Goal: Task Accomplishment & Management: Manage account settings

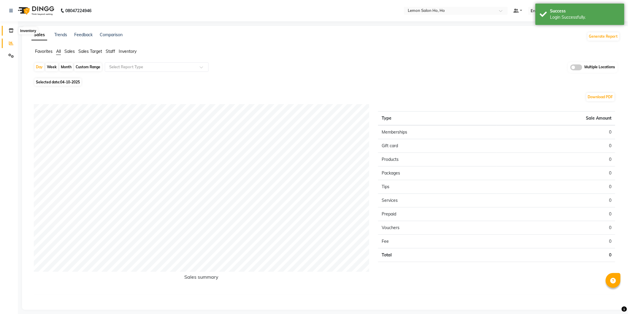
click at [7, 31] on span at bounding box center [11, 30] width 10 height 7
select select
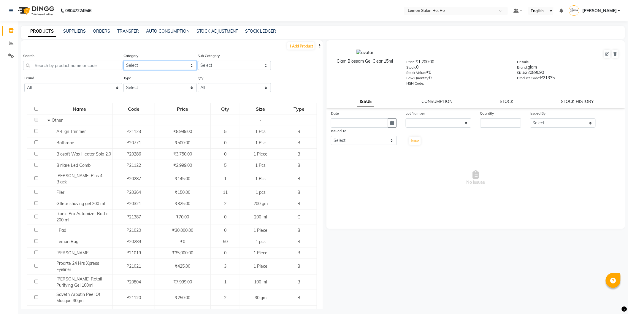
click at [146, 68] on select "Select Hair Skin Makeup Personal Care Appliances [PERSON_NAME] Waxing Disposabl…" at bounding box center [159, 65] width 73 height 9
click at [221, 66] on select "Select" at bounding box center [234, 65] width 73 height 9
click at [92, 66] on input "text" at bounding box center [72, 65] width 99 height 9
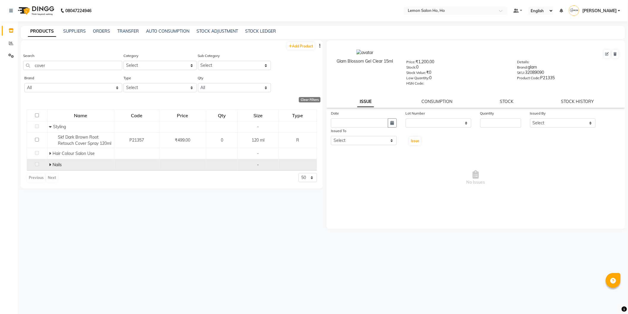
click at [49, 167] on icon at bounding box center [50, 165] width 2 height 4
drag, startPoint x: 55, startPoint y: 70, endPoint x: 33, endPoint y: 62, distance: 23.3
click at [33, 62] on div "Search cover" at bounding box center [72, 64] width 99 height 22
click at [53, 59] on div "Search cover" at bounding box center [72, 62] width 99 height 18
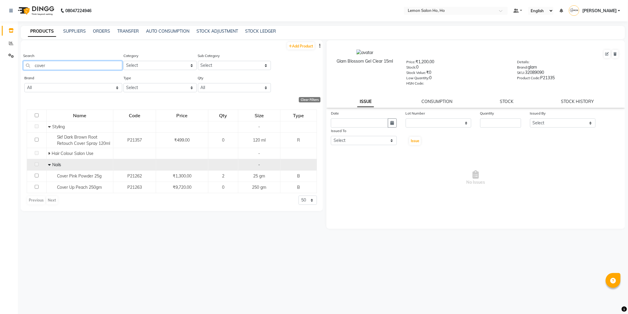
click at [37, 66] on input "cover" at bounding box center [72, 65] width 99 height 9
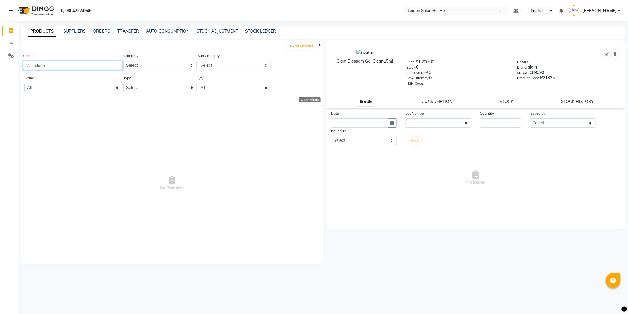
drag, startPoint x: 64, startPoint y: 63, endPoint x: 30, endPoint y: 65, distance: 34.4
click at [30, 65] on input "bluse" at bounding box center [72, 65] width 99 height 9
type input "bluse"
click at [302, 45] on link "Add Product" at bounding box center [300, 45] width 27 height 7
select select "true"
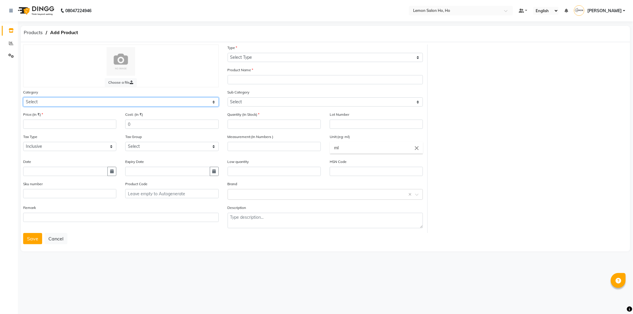
click at [77, 105] on select "Select Hair Skin Makeup Personal Care Appliances [PERSON_NAME] Waxing Disposabl…" at bounding box center [121, 101] width 196 height 9
select select "213703050"
click at [23, 97] on select "Select Hair Skin Makeup Personal Care Appliances [PERSON_NAME] Waxing Disposabl…" at bounding box center [121, 101] width 196 height 9
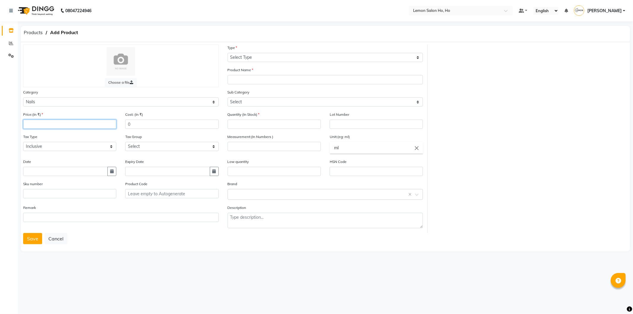
click at [64, 125] on input "number" at bounding box center [69, 124] width 93 height 9
type input "1300"
type input "780"
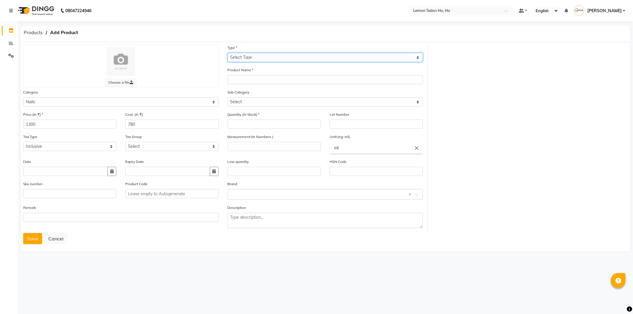
click at [276, 58] on select "Select Type Both Retail Consumable" at bounding box center [326, 57] width 196 height 9
select select "C"
click at [228, 53] on select "Select Type Both Retail Consumable" at bounding box center [326, 57] width 196 height 9
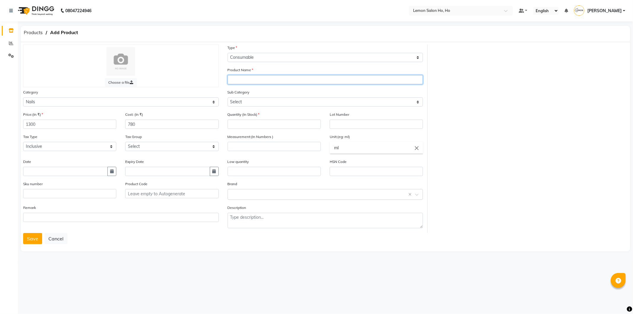
click at [255, 77] on input "text" at bounding box center [326, 79] width 196 height 9
type input "Glam Soft Blush Cover Pink Powder 25g"
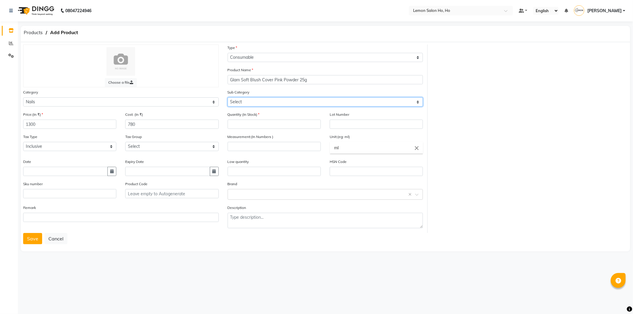
click at [253, 104] on select "Select Nails" at bounding box center [326, 101] width 196 height 9
select select "2137030501"
click at [228, 97] on select "Select Nails" at bounding box center [326, 101] width 196 height 9
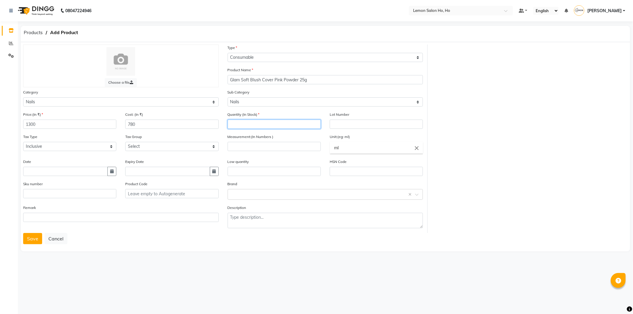
click at [253, 122] on input "number" at bounding box center [274, 124] width 93 height 9
type input "0"
click at [244, 145] on input "number" at bounding box center [274, 146] width 93 height 9
type input "25"
click at [339, 174] on link "g ms" at bounding box center [376, 176] width 93 height 15
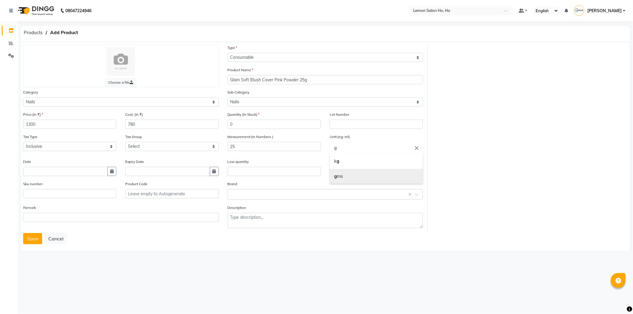
type input "gms"
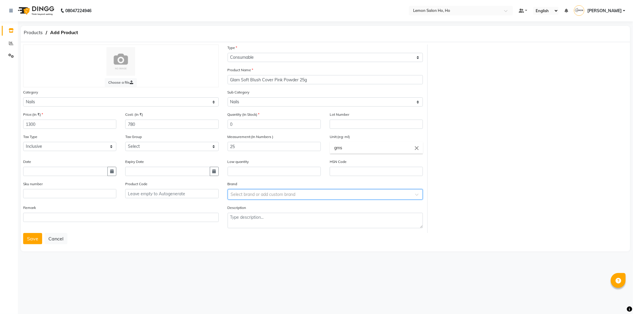
click at [415, 195] on span at bounding box center [418, 196] width 7 height 6
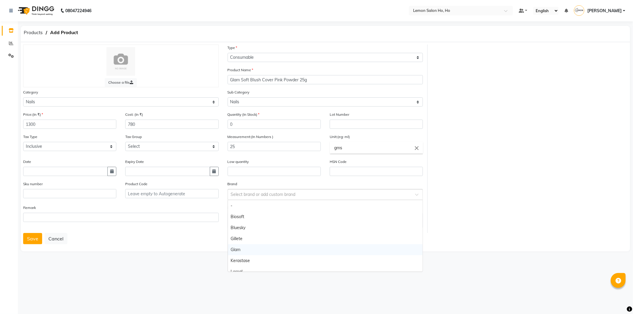
click at [250, 247] on div "Glam" at bounding box center [325, 249] width 195 height 11
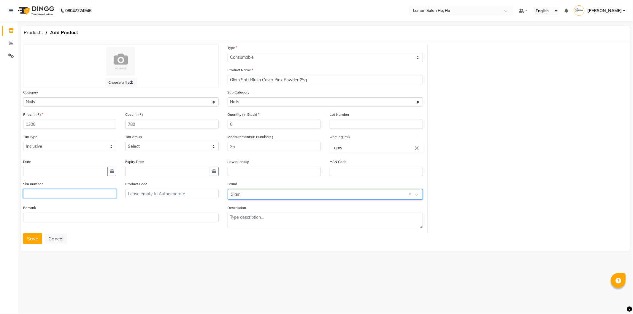
click at [72, 197] on input "text" at bounding box center [69, 193] width 93 height 9
type input "90002287"
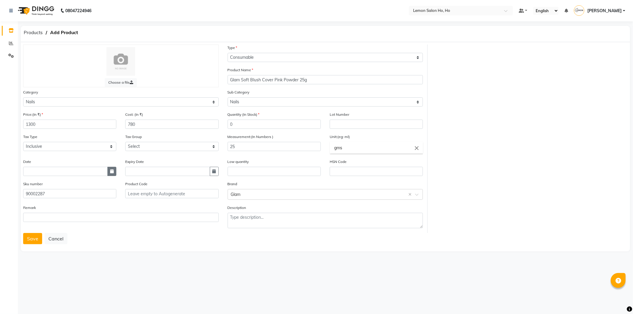
click at [111, 175] on button "button" at bounding box center [111, 171] width 9 height 9
select select "10"
select select "2025"
click at [24, 92] on div at bounding box center [29, 92] width 12 height 9
click at [28, 92] on span "Previous month" at bounding box center [28, 93] width 2 height 2
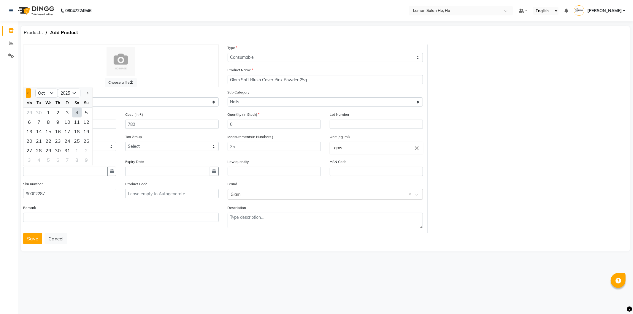
select select "9"
click at [38, 149] on div "30" at bounding box center [38, 150] width 9 height 9
type input "30-09-2025"
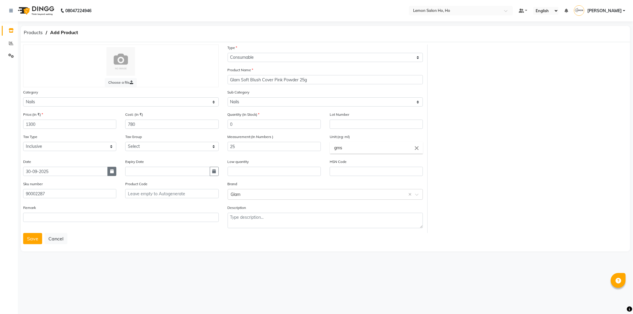
click at [115, 173] on button "button" at bounding box center [111, 171] width 9 height 9
select select "9"
select select "2025"
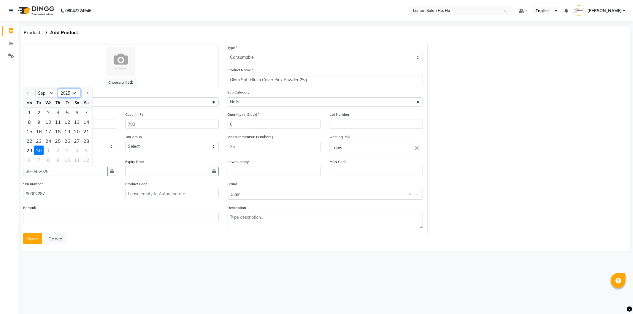
click at [75, 95] on select "2015 2016 2017 2018 2019 2020 2021 2022 2023 2024 2025 2026 2027 2028 2029 2030…" at bounding box center [69, 93] width 23 height 9
click at [58, 89] on select "2015 2016 2017 2018 2019 2020 2021 2022 2023 2024 2025 2026 2027 2028 2029 2030…" at bounding box center [69, 93] width 23 height 9
click at [40, 149] on div "30" at bounding box center [38, 150] width 9 height 9
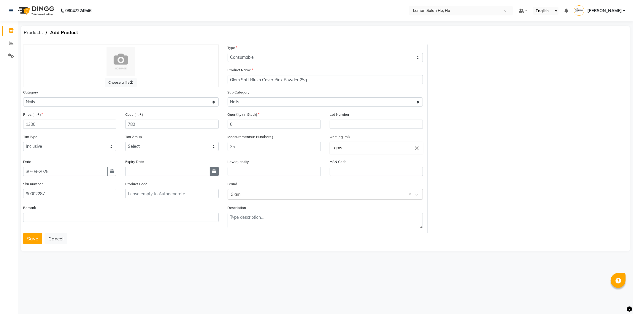
click at [214, 173] on icon "button" at bounding box center [214, 171] width 4 height 4
select select "10"
select select "2025"
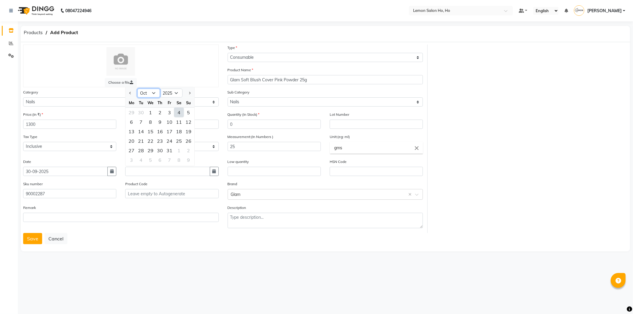
click at [151, 95] on select "Jan Feb Mar Apr May Jun [DATE] Aug Sep Oct Nov Dec" at bounding box center [148, 93] width 23 height 9
select select "8"
click at [137, 89] on select "Jan Feb Mar Apr May Jun [DATE] Aug Sep Oct Nov Dec" at bounding box center [148, 93] width 23 height 9
click at [177, 93] on select "2015 2016 2017 2018 2019 2020 2021 2022 2023 2024 2025 2026 2027 2028 2029 2030…" at bounding box center [171, 93] width 23 height 9
select select "2028"
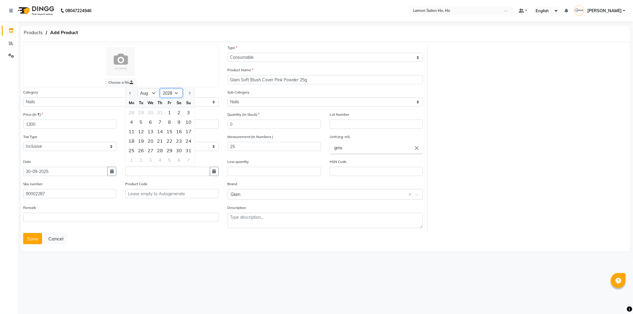
click at [160, 89] on select "2015 2016 2017 2018 2019 2020 2021 2022 2023 2024 2025 2026 2027 2028 2029 2030…" at bounding box center [171, 93] width 23 height 9
click at [160, 153] on div "31" at bounding box center [159, 150] width 9 height 9
type input "[DATE]"
click at [31, 243] on button "Save" at bounding box center [32, 238] width 19 height 11
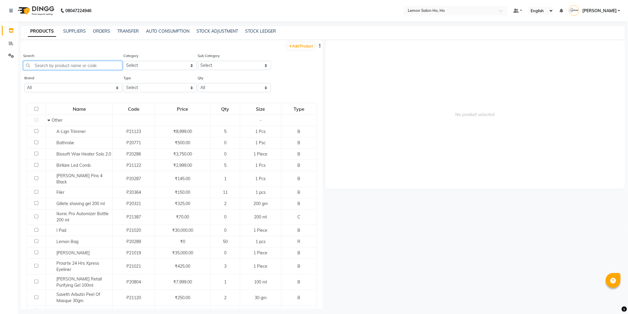
click at [64, 64] on input "text" at bounding box center [72, 65] width 99 height 9
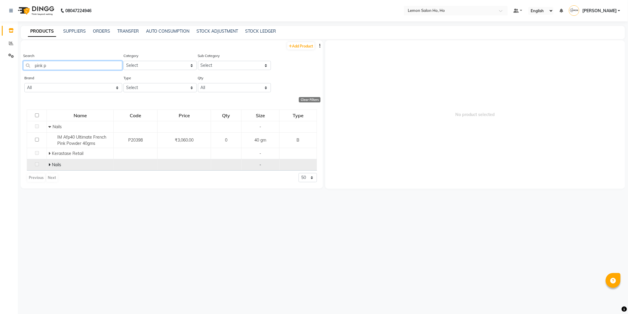
type input "pink p"
click at [49, 166] on icon at bounding box center [49, 165] width 2 height 4
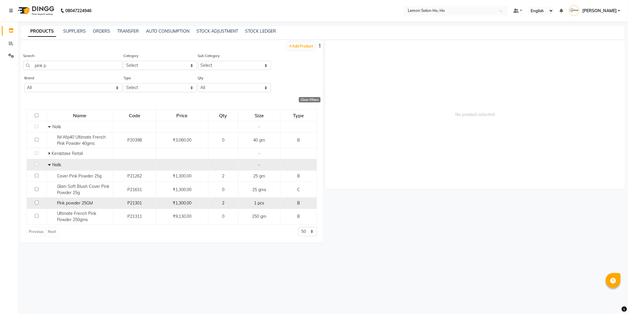
click at [36, 204] on input "checkbox" at bounding box center [37, 203] width 4 height 4
checkbox input "true"
select select
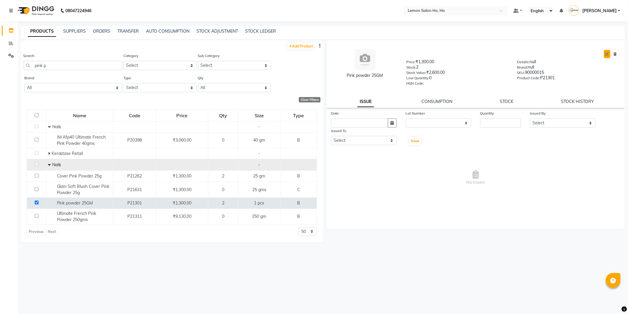
click at [607, 56] on button at bounding box center [607, 54] width 7 height 8
select select "B"
select select "213703050"
select select "true"
select select "2069"
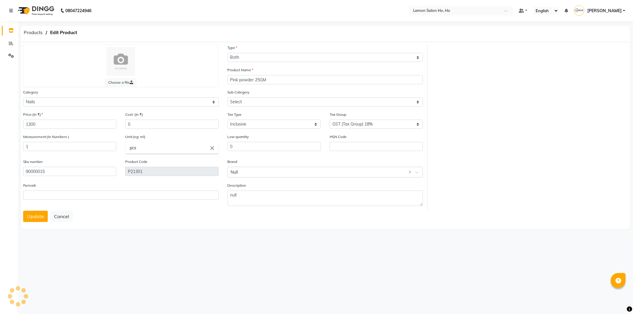
select select "2137030501"
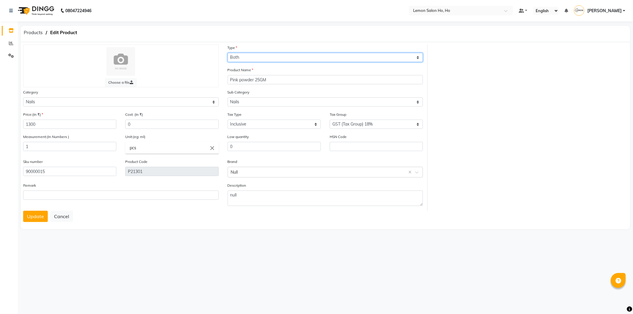
click at [277, 58] on select "Select Type Both Retail Consumable" at bounding box center [326, 57] width 196 height 9
select select "C"
click at [228, 53] on select "Select Type Both Retail Consumable" at bounding box center [326, 57] width 196 height 9
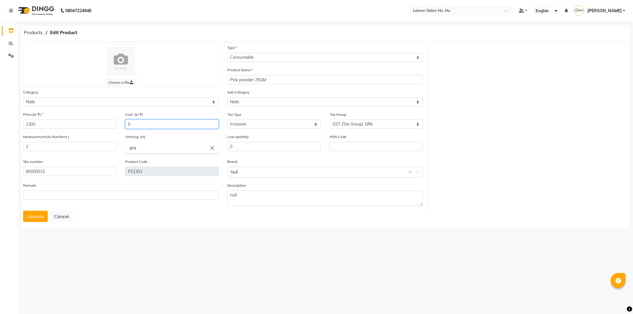
click at [143, 122] on input "0" at bounding box center [171, 124] width 93 height 9
type input "780"
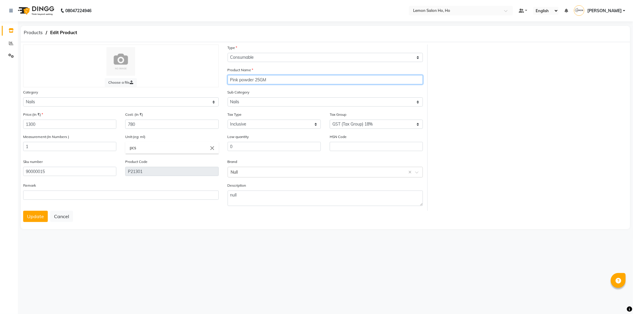
drag, startPoint x: 229, startPoint y: 79, endPoint x: 237, endPoint y: 78, distance: 8.0
click at [235, 79] on input "Pink powder 25GM" at bounding box center [326, 79] width 196 height 9
type input "Glam Pink powder 25GM"
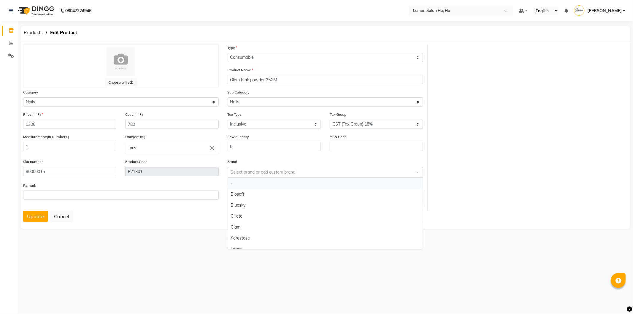
click at [416, 172] on span at bounding box center [418, 174] width 7 height 6
click at [242, 228] on div "Glam" at bounding box center [325, 227] width 195 height 11
click at [42, 215] on button "Update" at bounding box center [35, 216] width 25 height 11
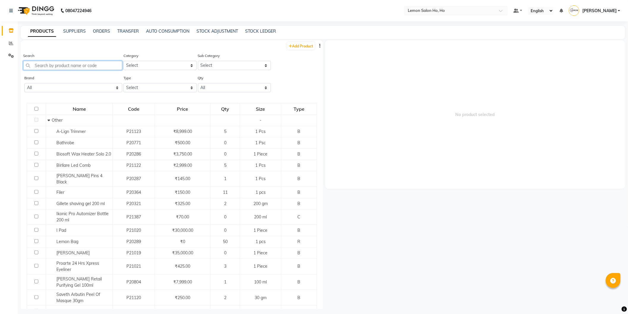
click at [90, 63] on input "text" at bounding box center [72, 65] width 99 height 9
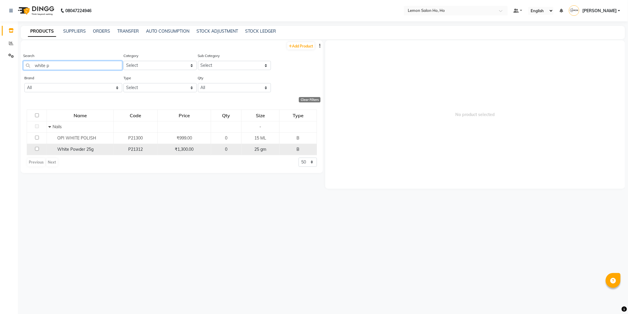
type input "white p"
click at [69, 150] on span "White Powder 25g" at bounding box center [75, 149] width 36 height 5
select select
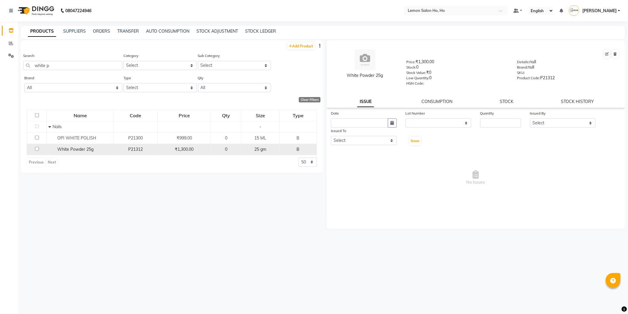
click at [37, 147] on input "checkbox" at bounding box center [37, 149] width 4 height 4
checkbox input "true"
click at [606, 55] on icon at bounding box center [607, 54] width 4 height 4
select select "B"
select select "true"
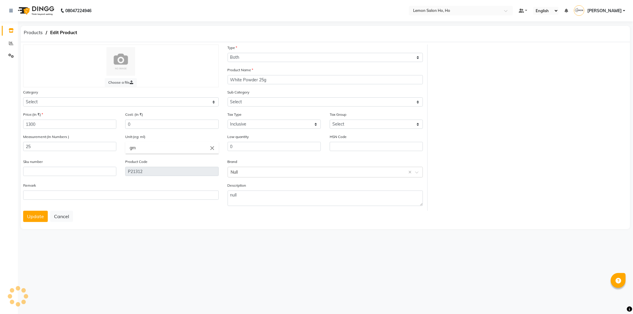
select select "213703050"
select select "2137030501"
click at [150, 128] on input "0" at bounding box center [171, 124] width 93 height 9
type input "780"
click at [66, 170] on input "text" at bounding box center [69, 171] width 93 height 9
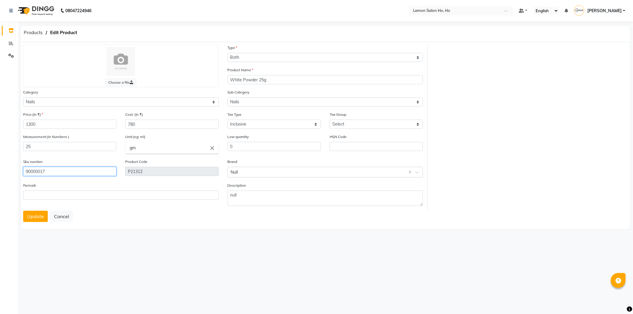
type input "90000017"
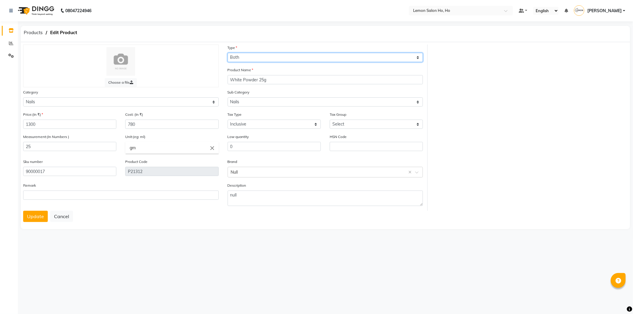
click at [269, 54] on select "Select Type Both Retail Consumable" at bounding box center [326, 57] width 196 height 9
select select "C"
click at [228, 53] on select "Select Type Both Retail Consumable" at bounding box center [326, 57] width 196 height 9
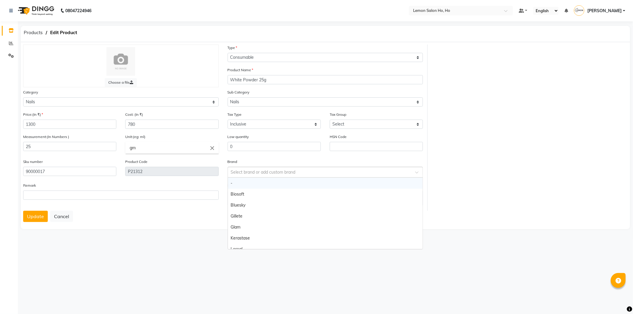
click at [417, 171] on span at bounding box center [418, 174] width 7 height 6
click at [238, 226] on div "Glam" at bounding box center [325, 227] width 195 height 11
click at [39, 218] on button "Update" at bounding box center [35, 216] width 25 height 11
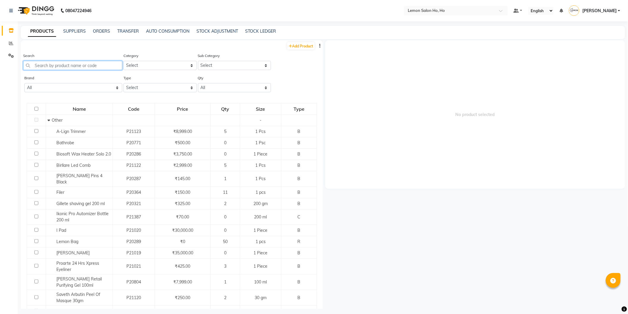
click at [78, 65] on input "text" at bounding box center [72, 65] width 99 height 9
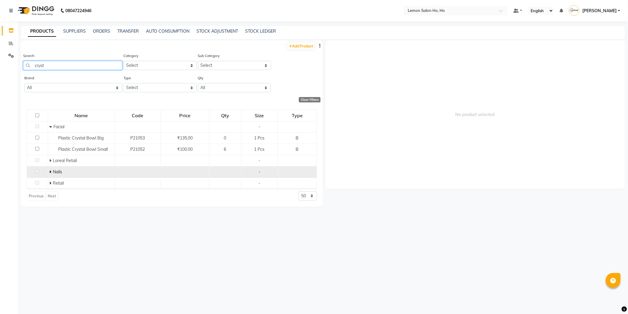
type input "cryst"
click at [51, 171] on icon at bounding box center [51, 172] width 2 height 4
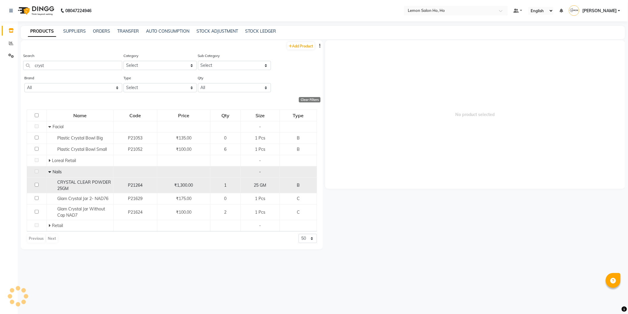
click at [36, 185] on input "checkbox" at bounding box center [37, 185] width 4 height 4
checkbox input "true"
select select
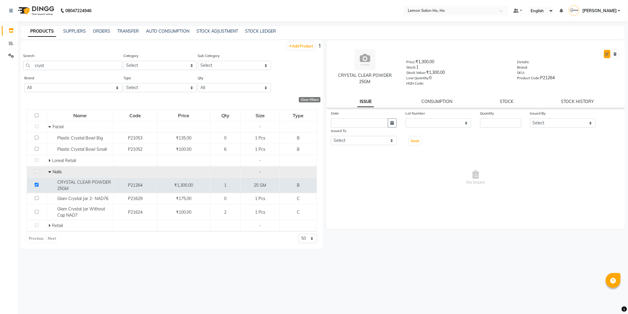
click at [608, 53] on icon at bounding box center [607, 54] width 4 height 4
select select "B"
select select "213703050"
select select "true"
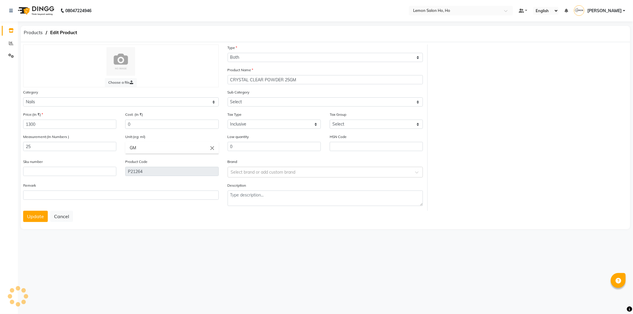
select select "2137030501"
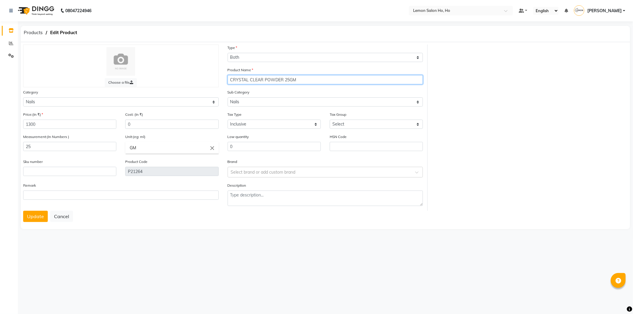
drag, startPoint x: 282, startPoint y: 80, endPoint x: 229, endPoint y: 79, distance: 53.1
click at [229, 79] on input "CRYSTAL CLEAR POWDER 25GM" at bounding box center [326, 79] width 196 height 9
type input "Glam Crystal Clear 25GM"
click at [23, 211] on button "Update" at bounding box center [35, 216] width 25 height 11
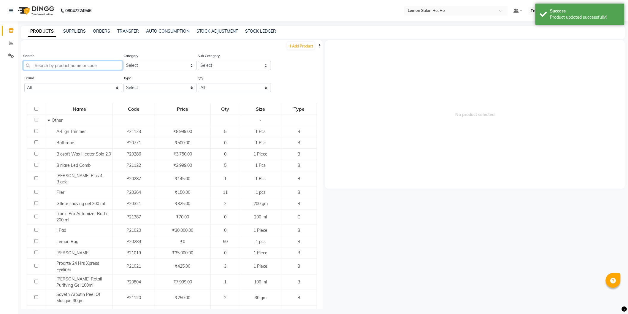
click at [66, 67] on input "text" at bounding box center [72, 65] width 99 height 9
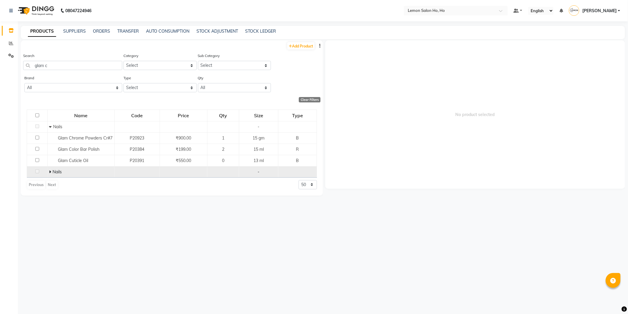
click at [51, 171] on icon at bounding box center [50, 172] width 2 height 4
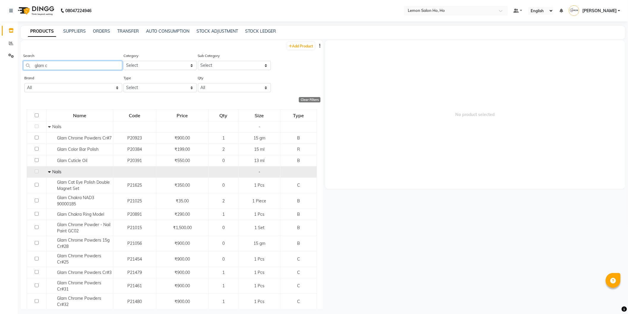
click at [72, 66] on input "glam c" at bounding box center [72, 65] width 99 height 9
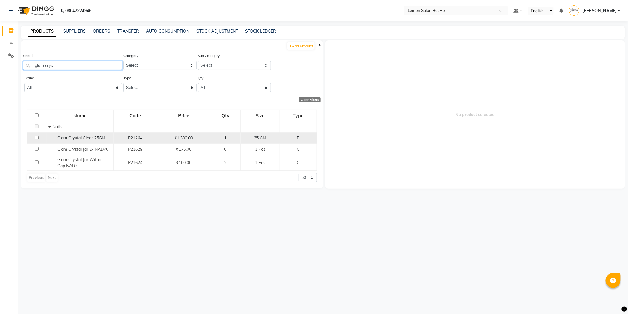
type input "glam crys"
click at [37, 138] on input "checkbox" at bounding box center [37, 138] width 4 height 4
checkbox input "true"
select select
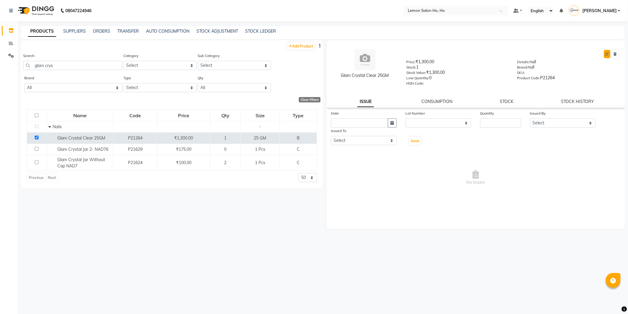
click at [607, 53] on icon at bounding box center [607, 54] width 4 height 4
select select "B"
select select "213703050"
select select "true"
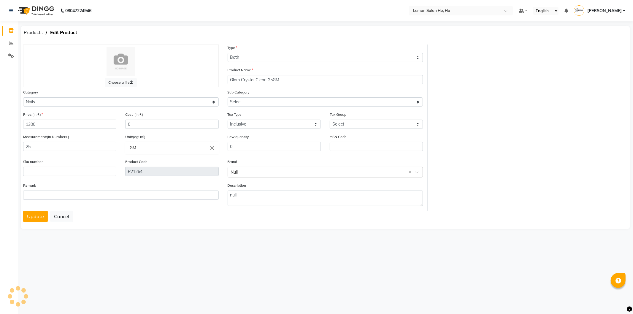
select select "2137030501"
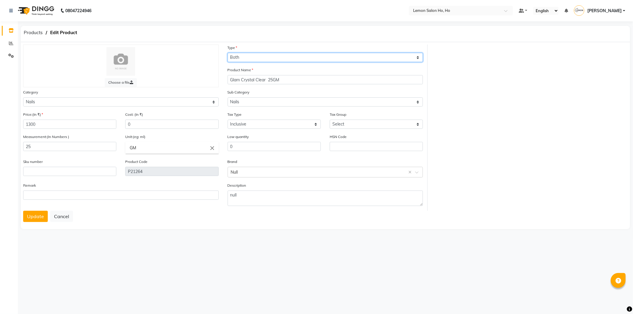
click at [254, 55] on select "Select Type Both Retail Consumable" at bounding box center [326, 57] width 196 height 9
select select "C"
click at [228, 53] on select "Select Type Both Retail Consumable" at bounding box center [326, 57] width 196 height 9
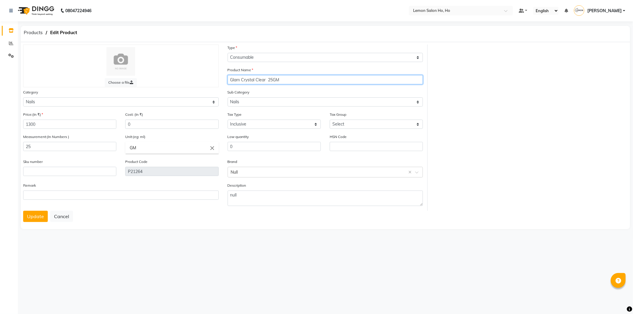
click at [265, 81] on input "Glam Crystal Clear 25GM" at bounding box center [326, 79] width 196 height 9
type input "Glam Crystal Clear Powder 25ml"
click at [158, 146] on input "GM" at bounding box center [171, 148] width 93 height 12
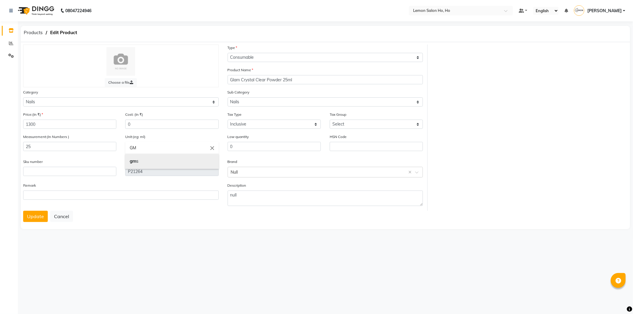
click at [136, 161] on b "gm" at bounding box center [133, 161] width 7 height 6
type input "gms"
click at [144, 120] on input "0" at bounding box center [171, 124] width 93 height 9
type input "780"
click at [46, 171] on input "text" at bounding box center [69, 171] width 93 height 9
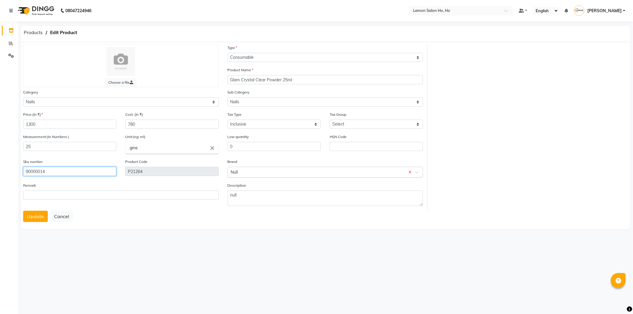
type input "90000014"
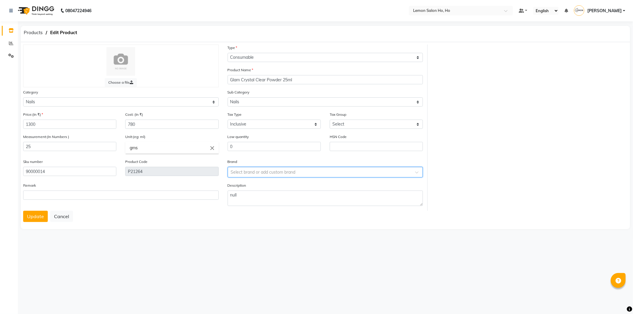
click at [412, 173] on div at bounding box center [325, 172] width 195 height 6
click at [262, 224] on div "Glam" at bounding box center [325, 227] width 195 height 11
click at [37, 216] on button "Update" at bounding box center [35, 216] width 25 height 11
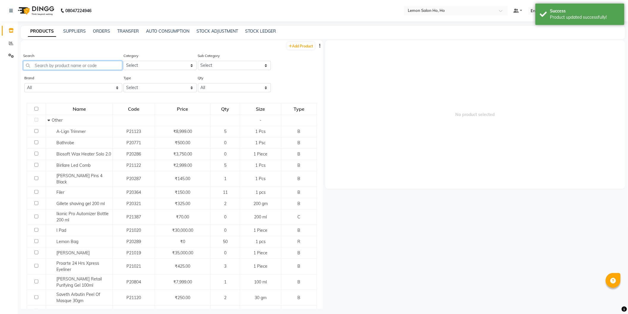
click at [108, 67] on input "text" at bounding box center [72, 65] width 99 height 9
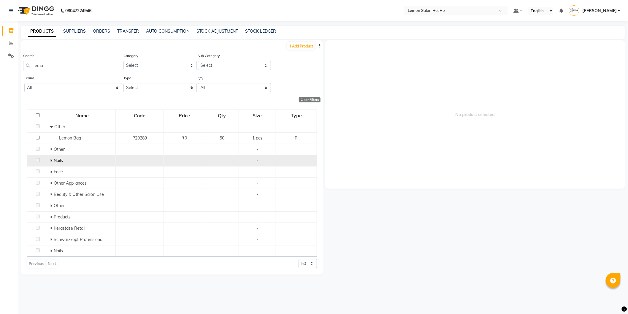
click at [52, 160] on icon at bounding box center [51, 160] width 2 height 4
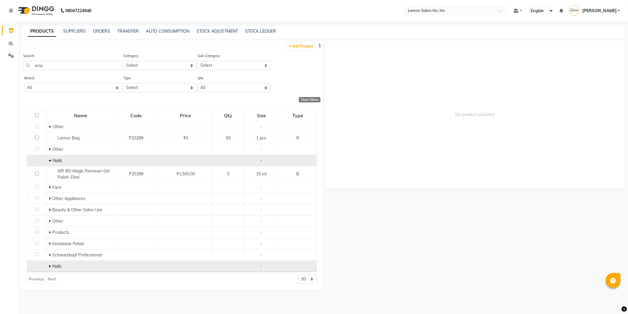
click at [49, 266] on icon at bounding box center [50, 266] width 2 height 4
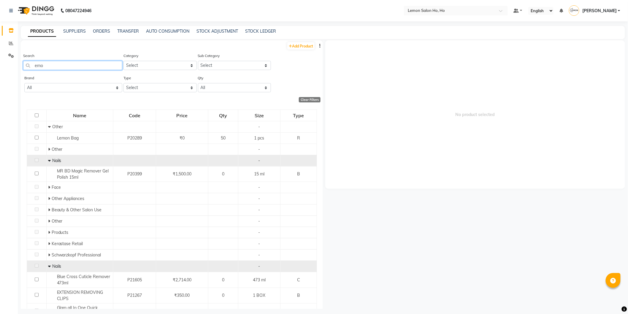
click at [70, 65] on input "emo" at bounding box center [72, 65] width 99 height 9
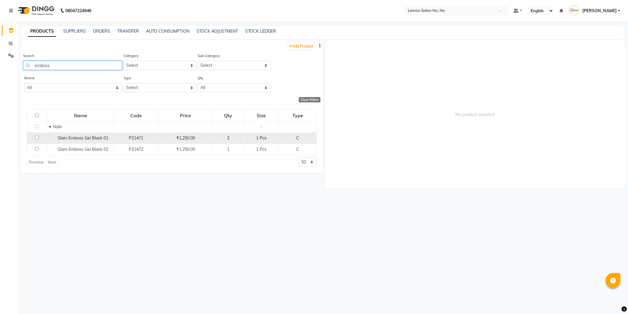
type input "emboss"
click at [70, 139] on span "Glam Emboss Gel Black 01" at bounding box center [83, 137] width 51 height 5
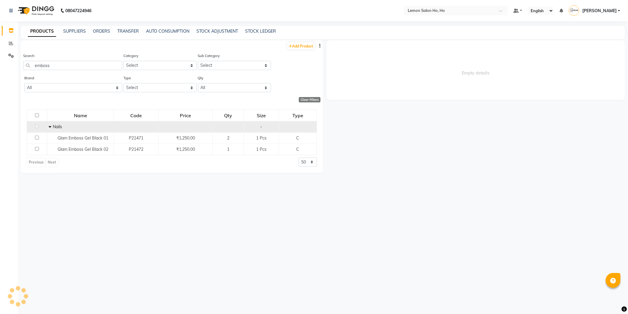
select select
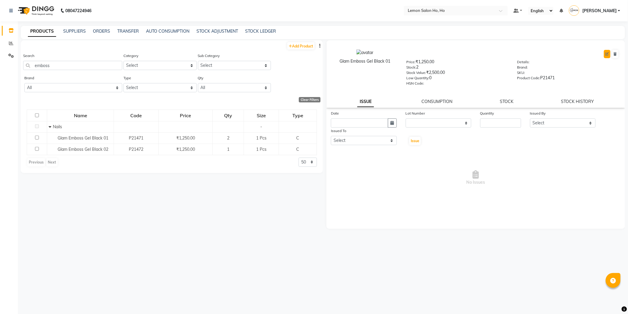
click at [606, 53] on icon at bounding box center [607, 54] width 4 height 4
select select "C"
select select "true"
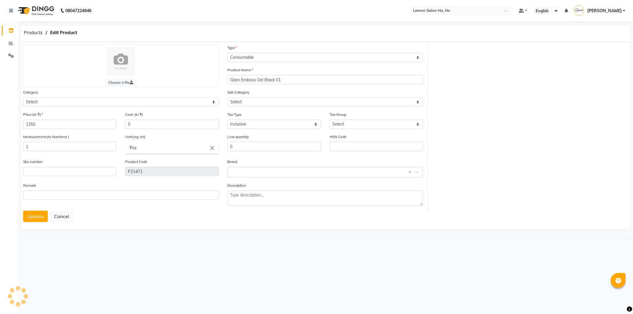
select select "213703050"
select select "2137030501"
click at [49, 176] on input "text" at bounding box center [69, 171] width 93 height 9
type input "3"
type input "90000678"
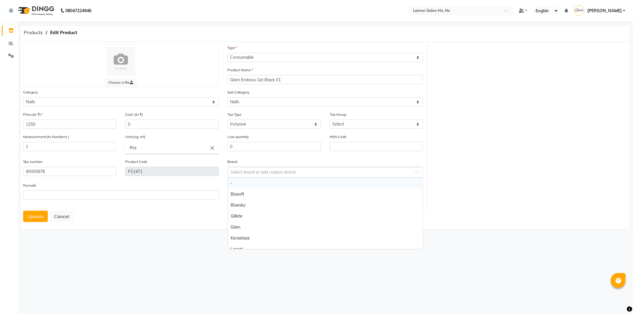
click at [410, 172] on div at bounding box center [325, 172] width 195 height 6
click at [284, 222] on div "Glam" at bounding box center [325, 227] width 195 height 11
click at [185, 124] on input "0" at bounding box center [171, 124] width 93 height 9
type input "750"
click at [35, 213] on button "Update" at bounding box center [35, 216] width 25 height 11
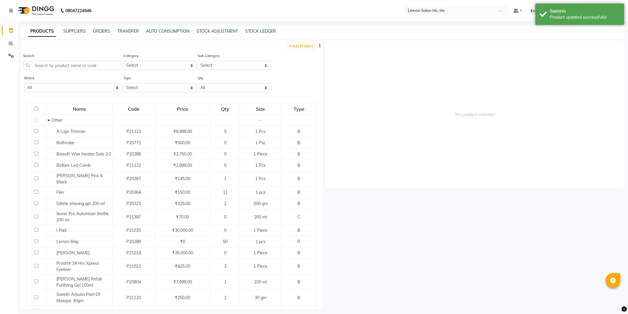
click at [53, 60] on div "Search" at bounding box center [72, 62] width 99 height 18
click at [55, 66] on input "text" at bounding box center [72, 65] width 99 height 9
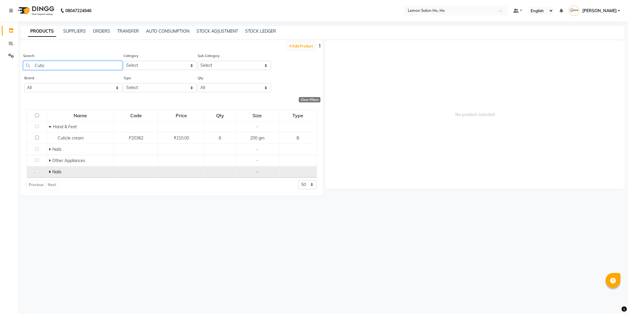
type input "Cutic"
click at [49, 171] on icon at bounding box center [50, 172] width 2 height 4
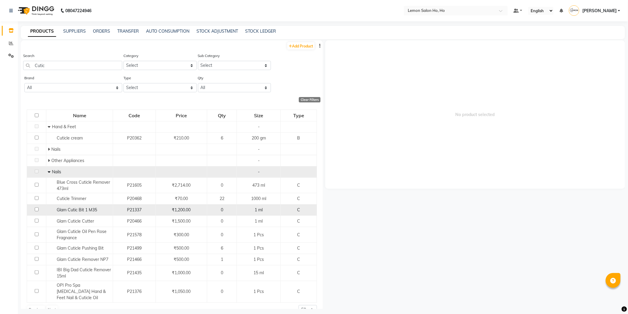
click at [75, 210] on span "Glam Cutic Bit 1 M35" at bounding box center [77, 209] width 40 height 5
select select
